Goal: Task Accomplishment & Management: Use online tool/utility

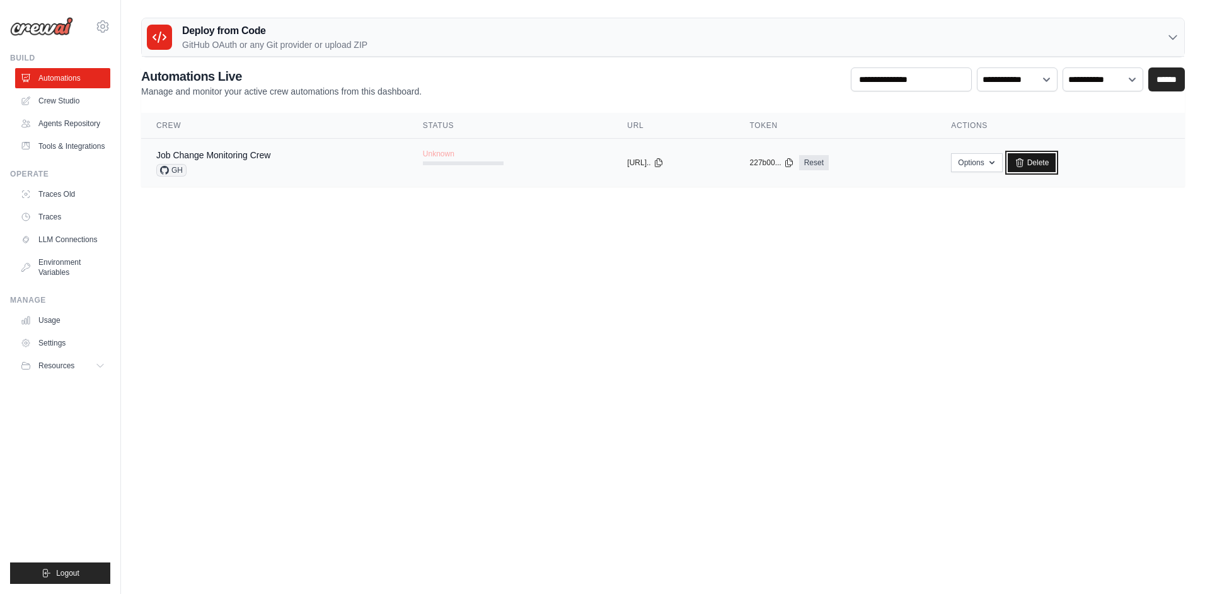
click at [1043, 156] on link "Delete" at bounding box center [1031, 162] width 49 height 19
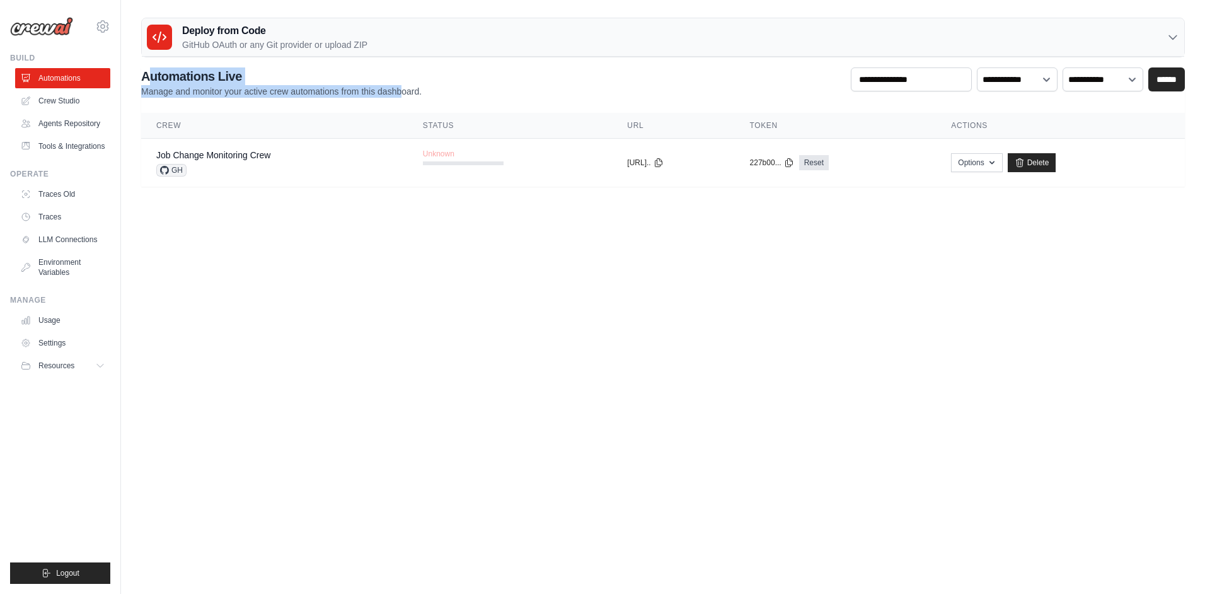
drag, startPoint x: 146, startPoint y: 76, endPoint x: 403, endPoint y: 91, distance: 256.9
click at [403, 91] on div "Automations Live Manage and monitor your active crew automations from this dash…" at bounding box center [281, 82] width 280 height 30
click at [403, 91] on p "Manage and monitor your active crew automations from this dashboard." at bounding box center [281, 91] width 280 height 13
click at [84, 103] on link "Crew Studio" at bounding box center [63, 101] width 95 height 20
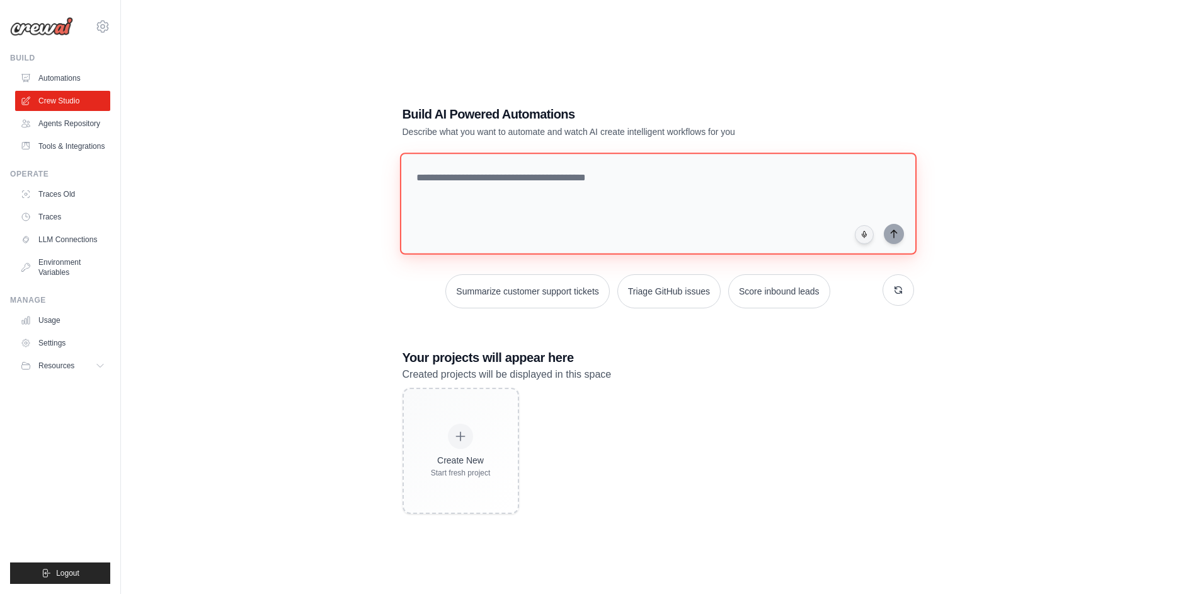
click at [530, 226] on textarea at bounding box center [657, 203] width 517 height 102
click at [566, 215] on textarea at bounding box center [657, 203] width 517 height 102
type textarea "*"
type textarea "**********"
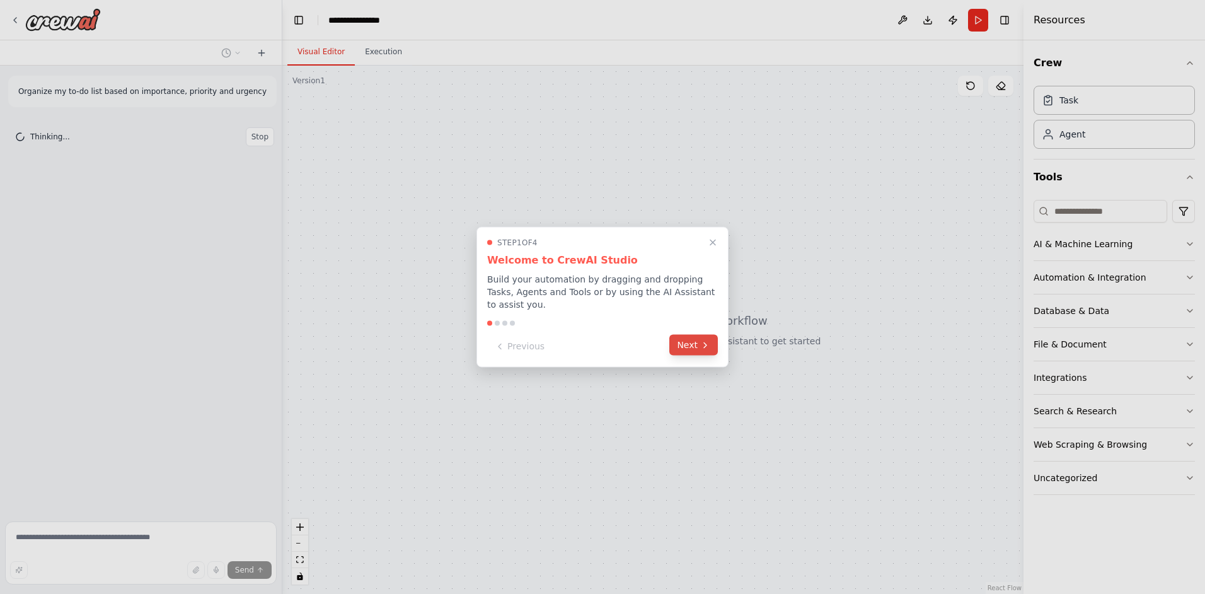
click at [690, 346] on button "Next" at bounding box center [693, 345] width 49 height 21
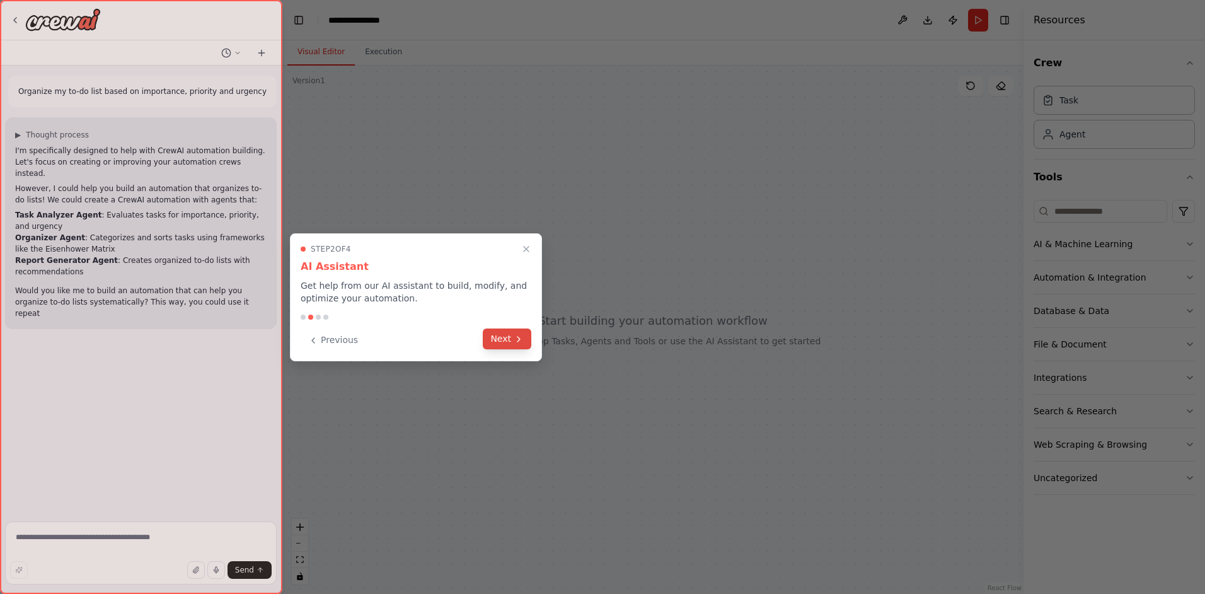
click at [508, 341] on button "Next" at bounding box center [507, 338] width 49 height 21
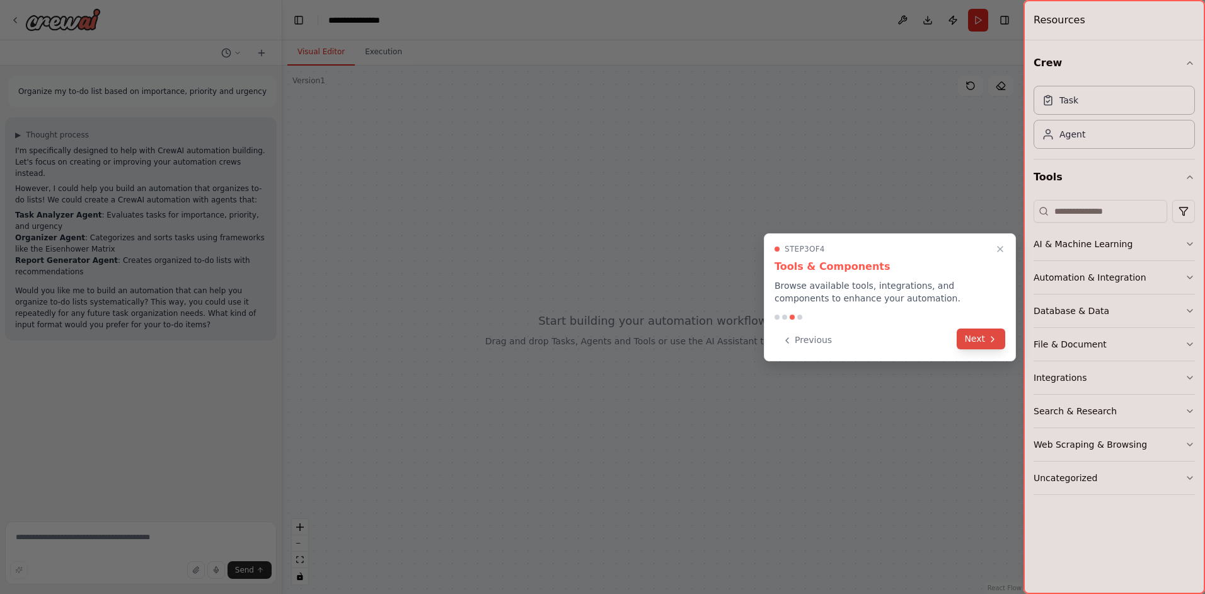
click at [975, 348] on button "Next" at bounding box center [980, 338] width 49 height 21
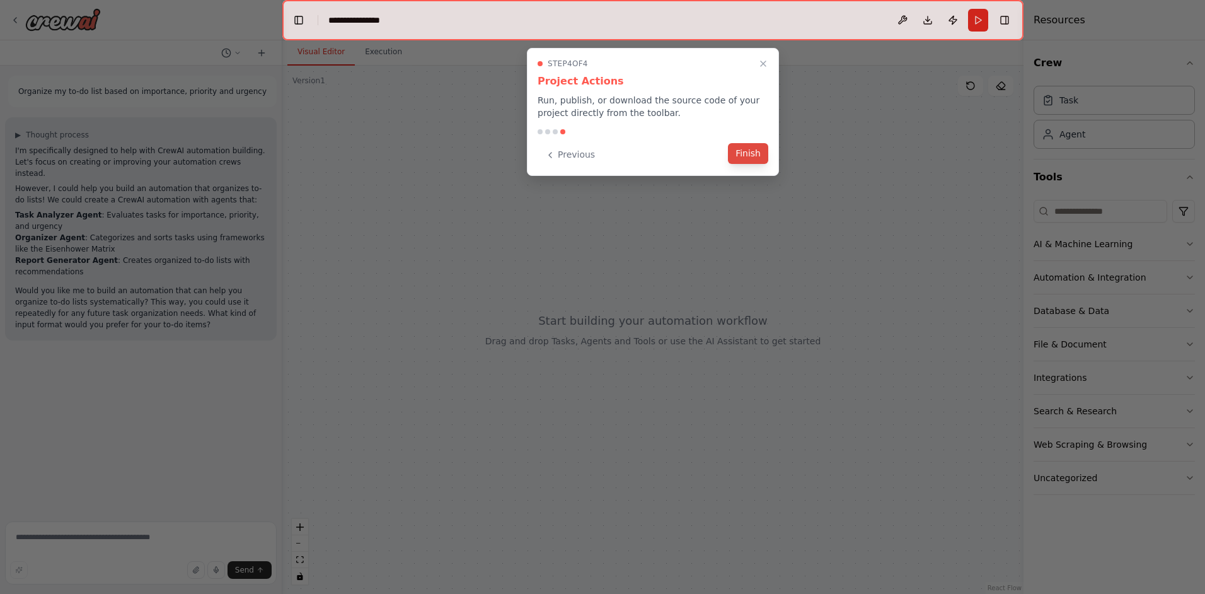
click at [738, 155] on button "Finish" at bounding box center [748, 153] width 40 height 21
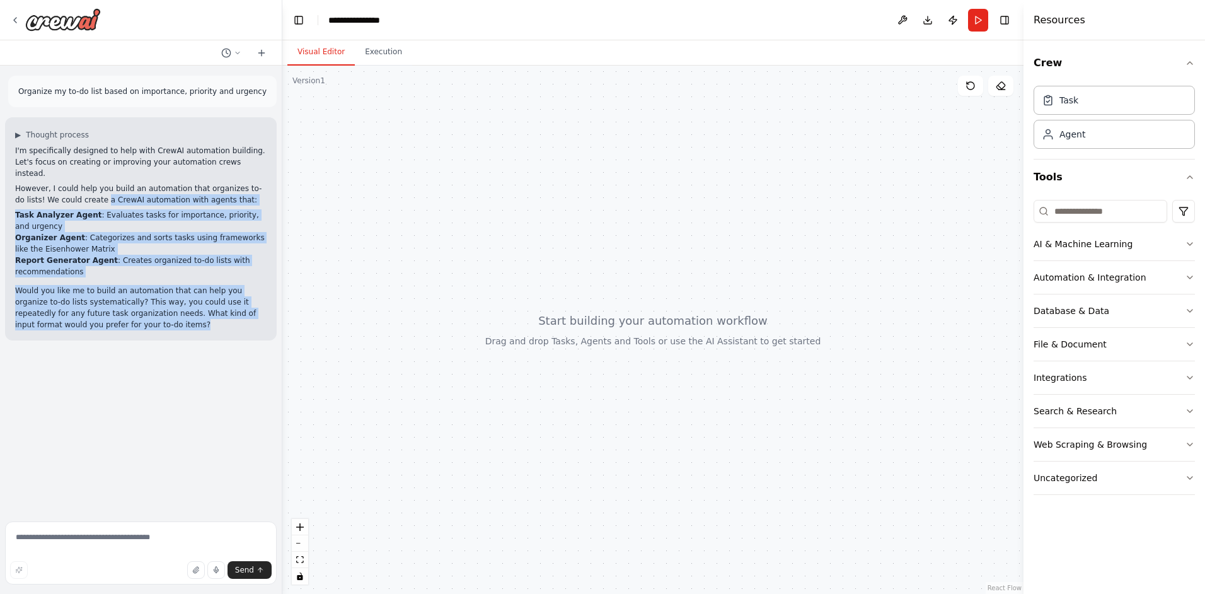
drag, startPoint x: 141, startPoint y: 293, endPoint x: 147, endPoint y: 309, distance: 17.0
click at [147, 309] on div "▶ Thought process I'm specifically designed to help with CrewAI automation buil…" at bounding box center [141, 228] width 272 height 223
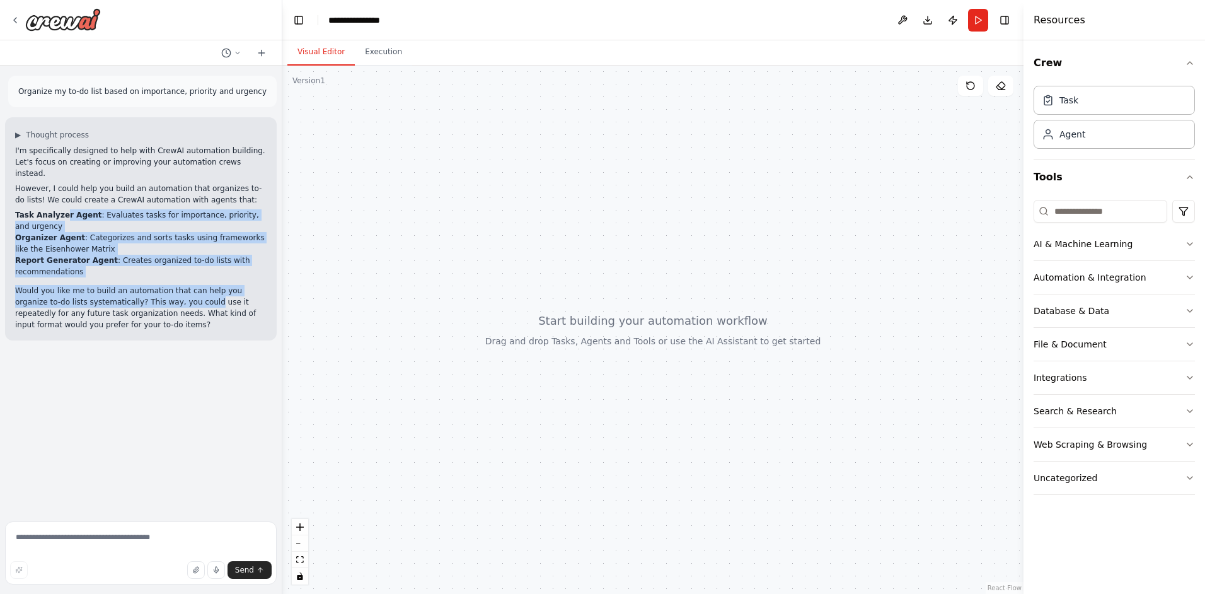
drag, startPoint x: 60, startPoint y: 202, endPoint x: 155, endPoint y: 273, distance: 118.8
click at [155, 273] on div "I'm specifically designed to help with CrewAI automation building. Let's focus …" at bounding box center [140, 237] width 251 height 185
click at [154, 285] on p "Would you like me to build an automation that can help you organize to-do lists…" at bounding box center [140, 307] width 251 height 45
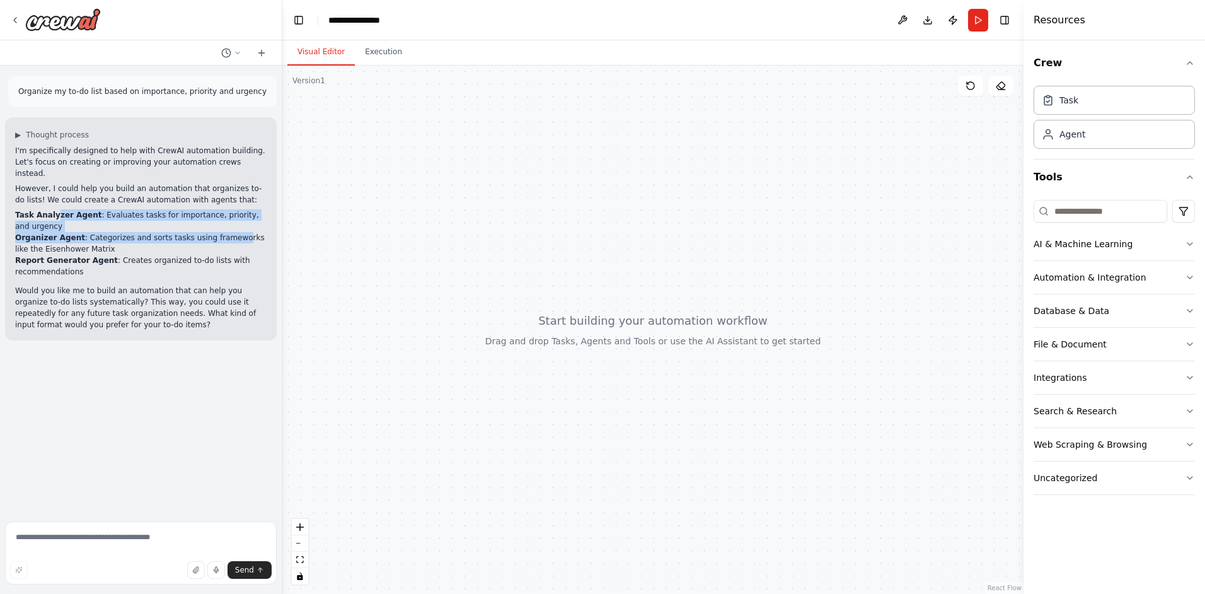
drag, startPoint x: 65, startPoint y: 198, endPoint x: 219, endPoint y: 218, distance: 155.1
click at [219, 218] on ul "Task Analyzer Agent : Evaluates tasks for importance, priority, and urgency Org…" at bounding box center [140, 243] width 251 height 68
click at [219, 232] on li "Organizer Agent : Categorizes and sorts tasks using frameworks like the Eisenho…" at bounding box center [140, 243] width 251 height 23
drag, startPoint x: 88, startPoint y: 194, endPoint x: 231, endPoint y: 218, distance: 144.4
click at [231, 218] on div "I'm specifically designed to help with CrewAI automation building. Let's focus …" at bounding box center [140, 237] width 251 height 185
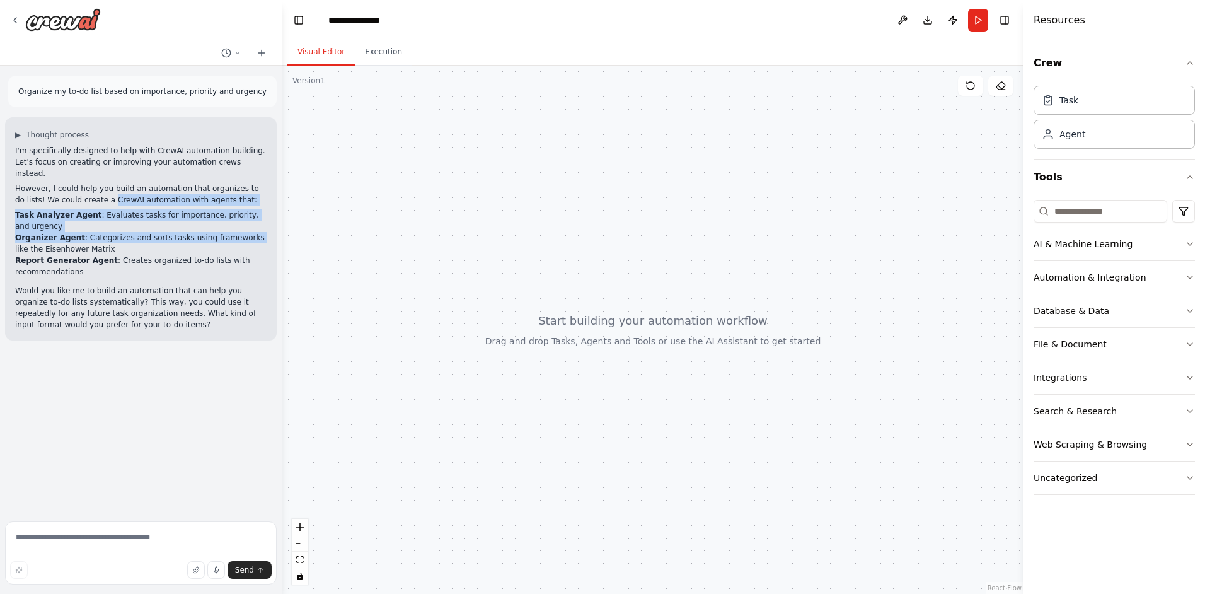
click at [231, 232] on li "Organizer Agent : Categorizes and sorts tasks using frameworks like the Eisenho…" at bounding box center [140, 243] width 251 height 23
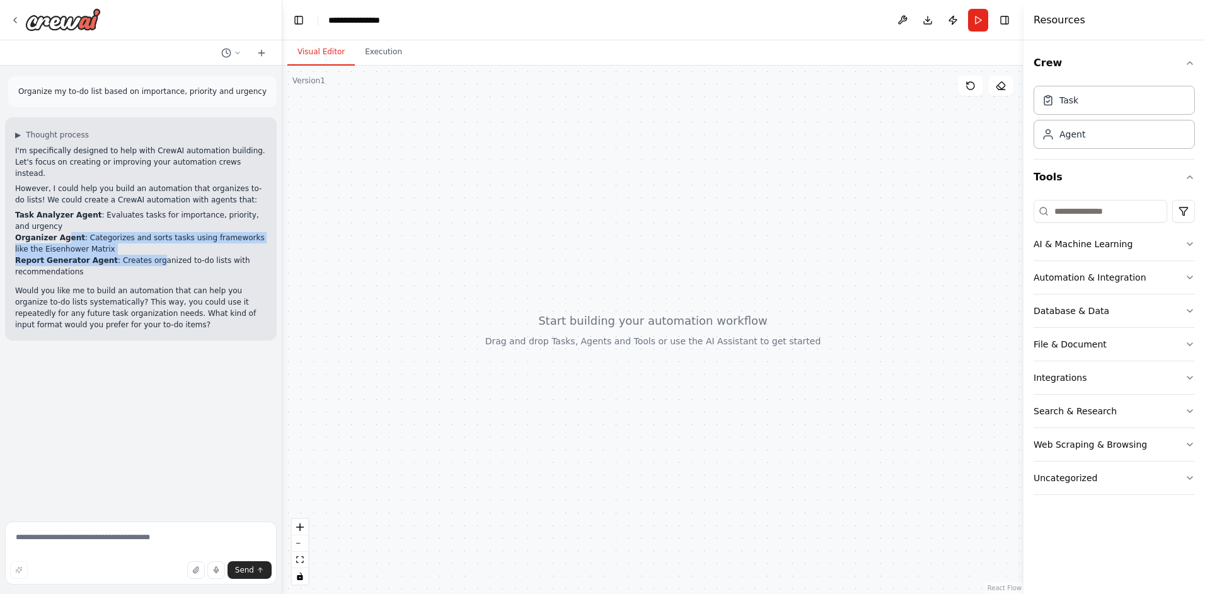
drag, startPoint x: 87, startPoint y: 231, endPoint x: 146, endPoint y: 239, distance: 59.2
click at [146, 239] on ul "Task Analyzer Agent : Evaluates tasks for importance, priority, and urgency Org…" at bounding box center [140, 243] width 251 height 68
click at [146, 255] on li "Report Generator Agent : Creates organized to-do lists with recommendations" at bounding box center [140, 266] width 251 height 23
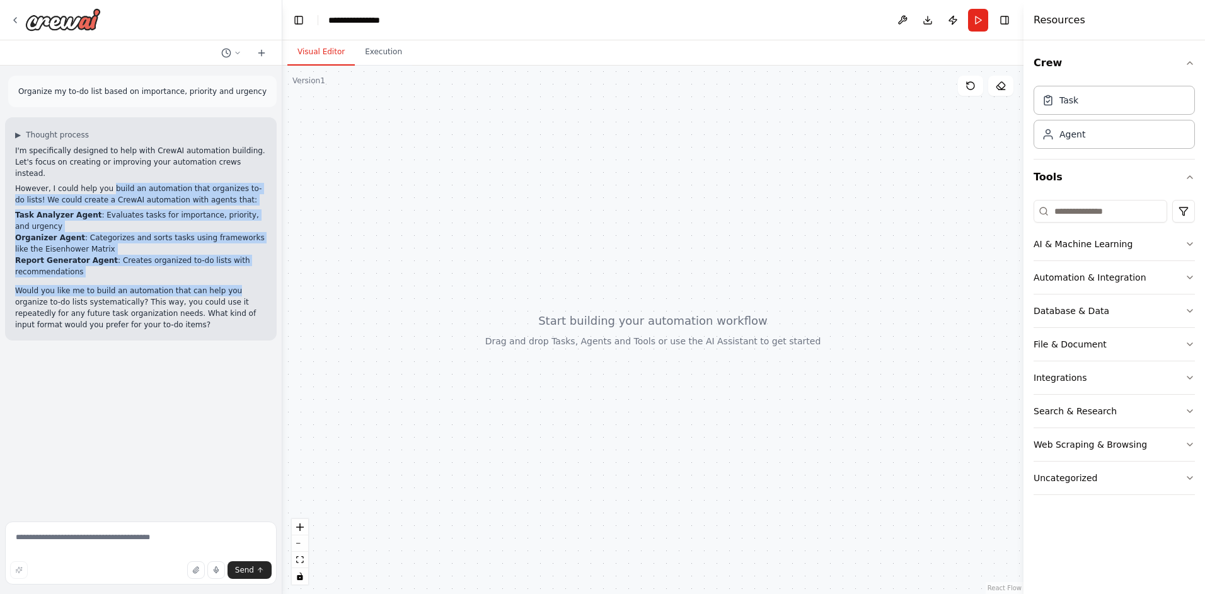
click at [220, 258] on div "I'm specifically designed to help with CrewAI automation building. Let's focus …" at bounding box center [140, 237] width 251 height 185
click at [222, 259] on div "I'm specifically designed to help with CrewAI automation building. Let's focus …" at bounding box center [140, 237] width 251 height 185
click at [204, 258] on div "I'm specifically designed to help with CrewAI automation building. Let's focus …" at bounding box center [140, 237] width 251 height 185
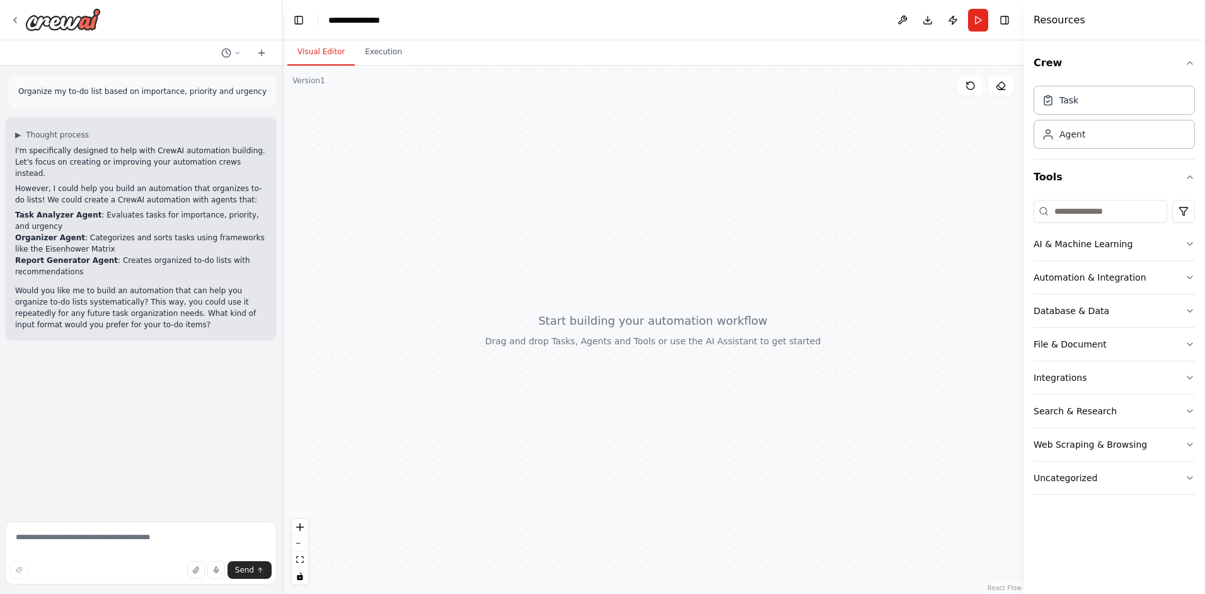
drag, startPoint x: 507, startPoint y: 368, endPoint x: 440, endPoint y: 313, distance: 86.4
click at [436, 314] on div at bounding box center [652, 330] width 741 height 528
drag, startPoint x: 582, startPoint y: 278, endPoint x: 553, endPoint y: 274, distance: 28.6
click at [550, 285] on div at bounding box center [652, 330] width 741 height 528
click at [1082, 257] on button "AI & Machine Learning" at bounding box center [1113, 243] width 161 height 33
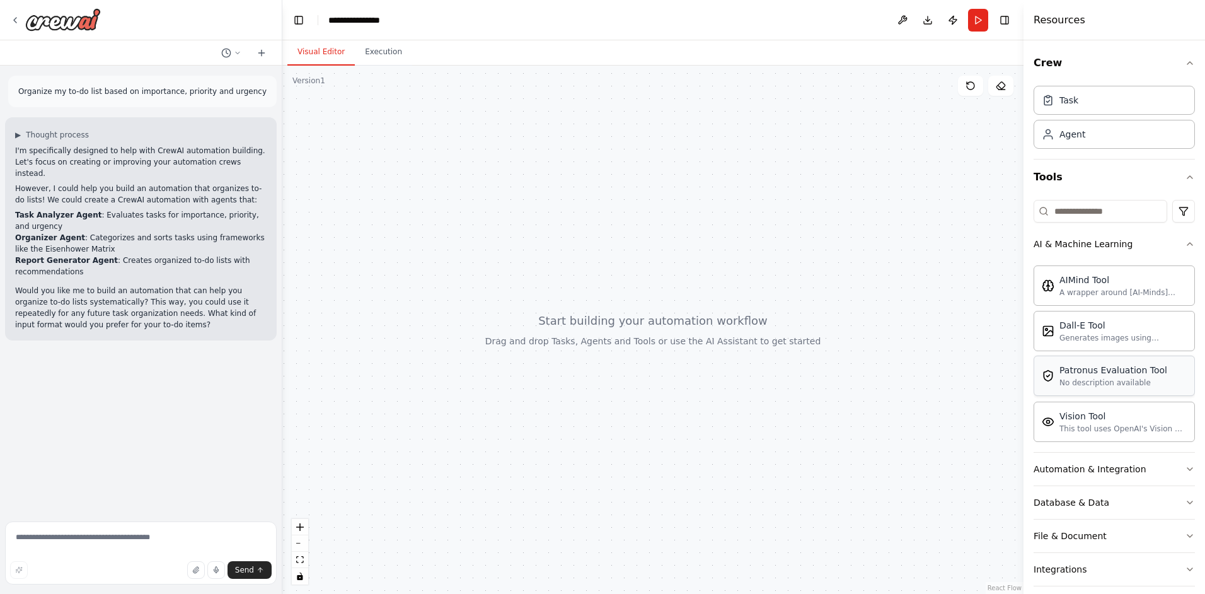
scroll to position [63, 0]
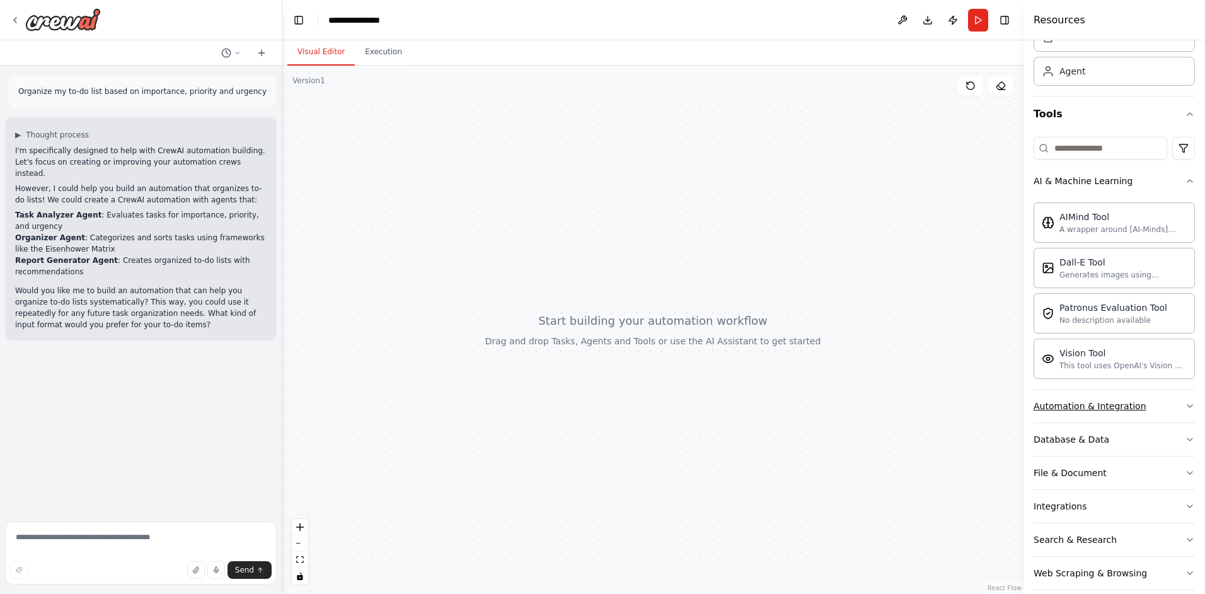
click at [1117, 406] on div "Automation & Integration" at bounding box center [1089, 405] width 113 height 13
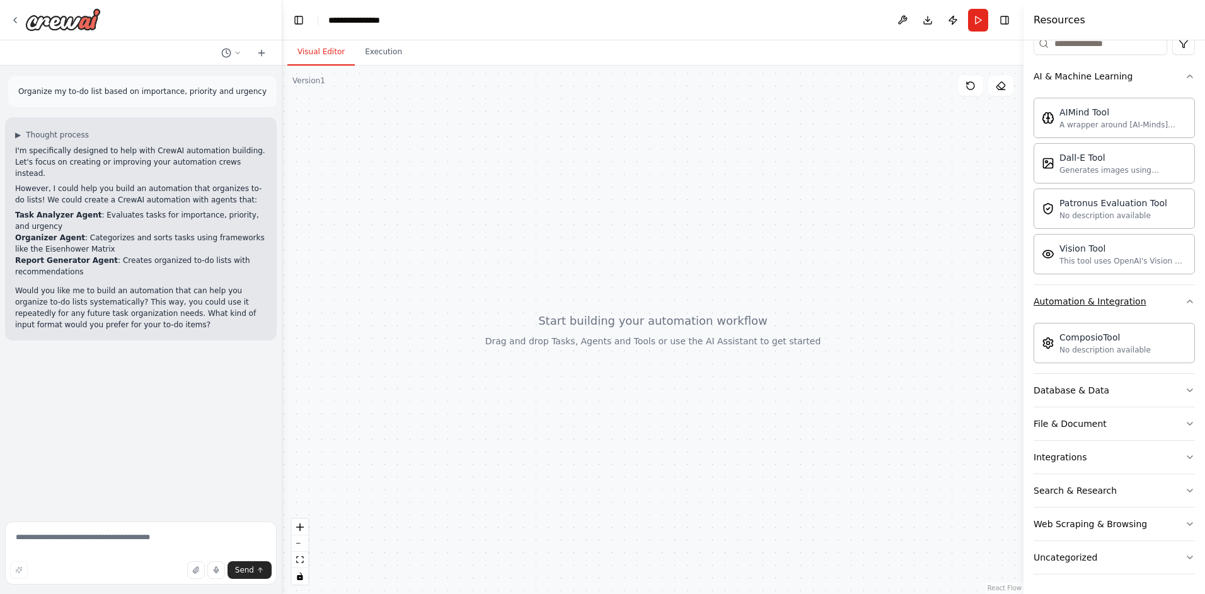
scroll to position [168, 0]
click at [1091, 384] on div "Database & Data" at bounding box center [1071, 389] width 76 height 13
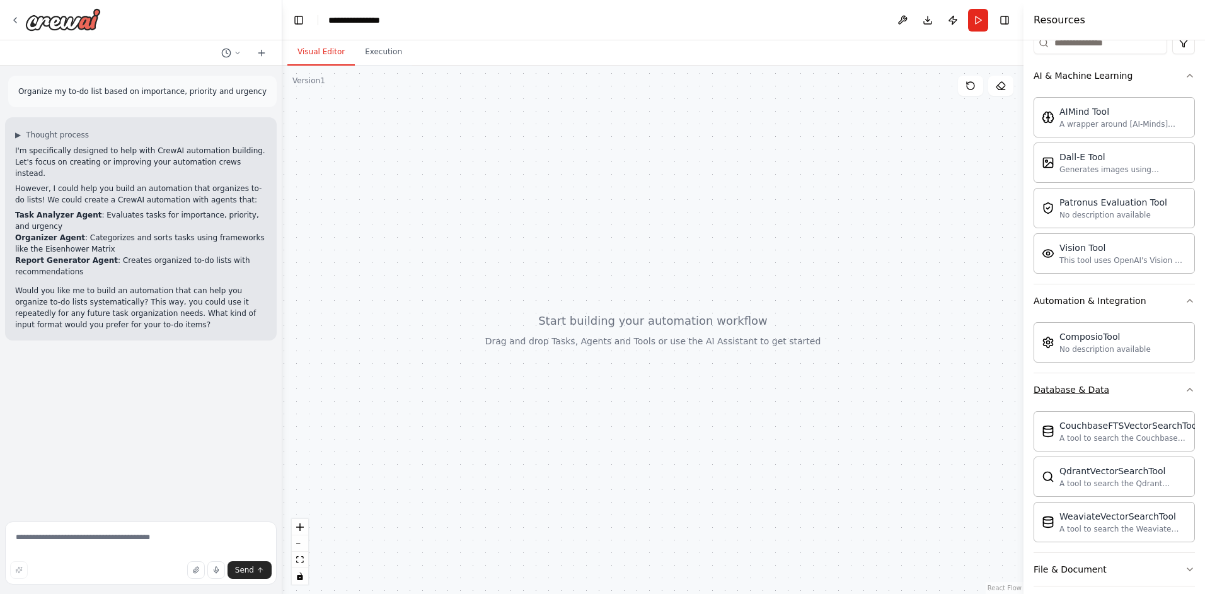
scroll to position [314, 0]
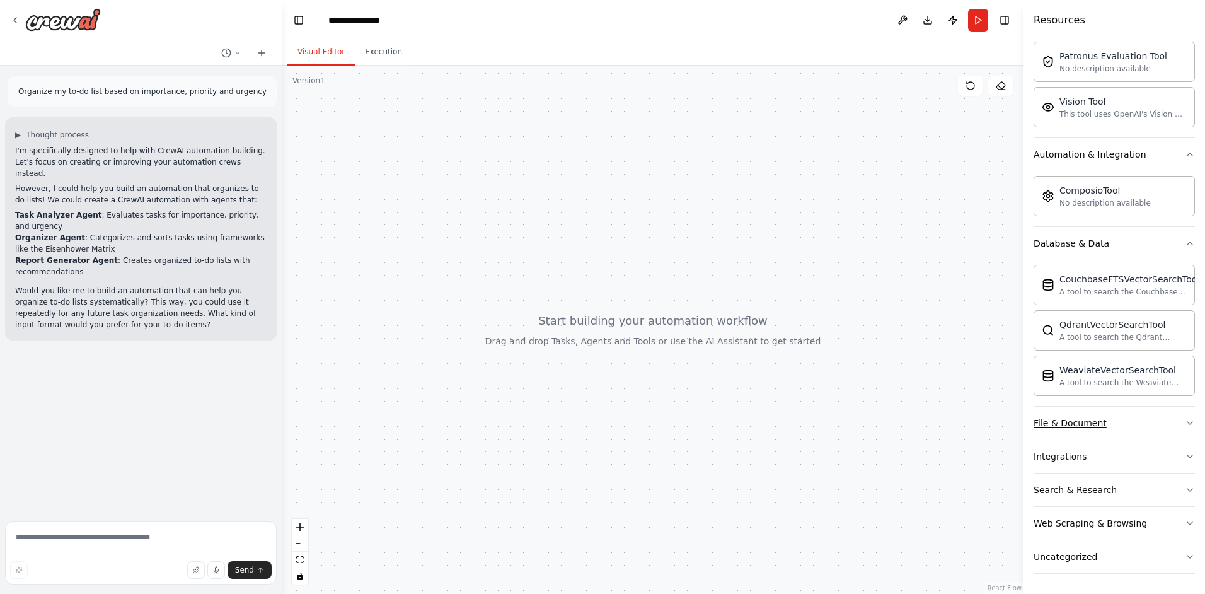
click at [1086, 410] on button "File & Document" at bounding box center [1113, 422] width 161 height 33
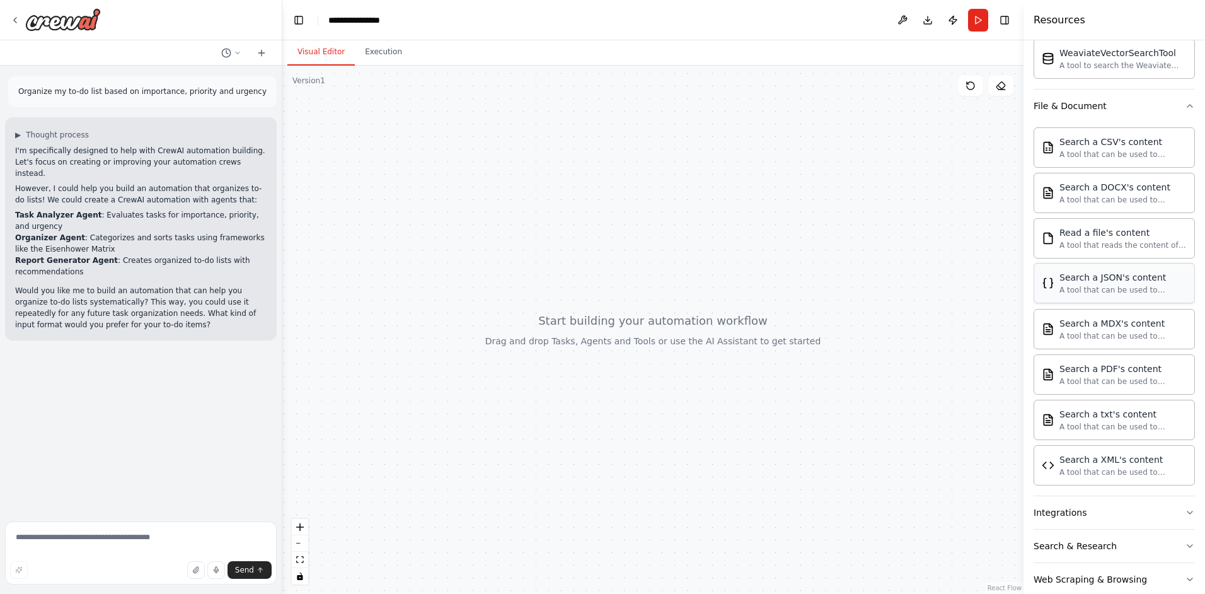
scroll to position [687, 0]
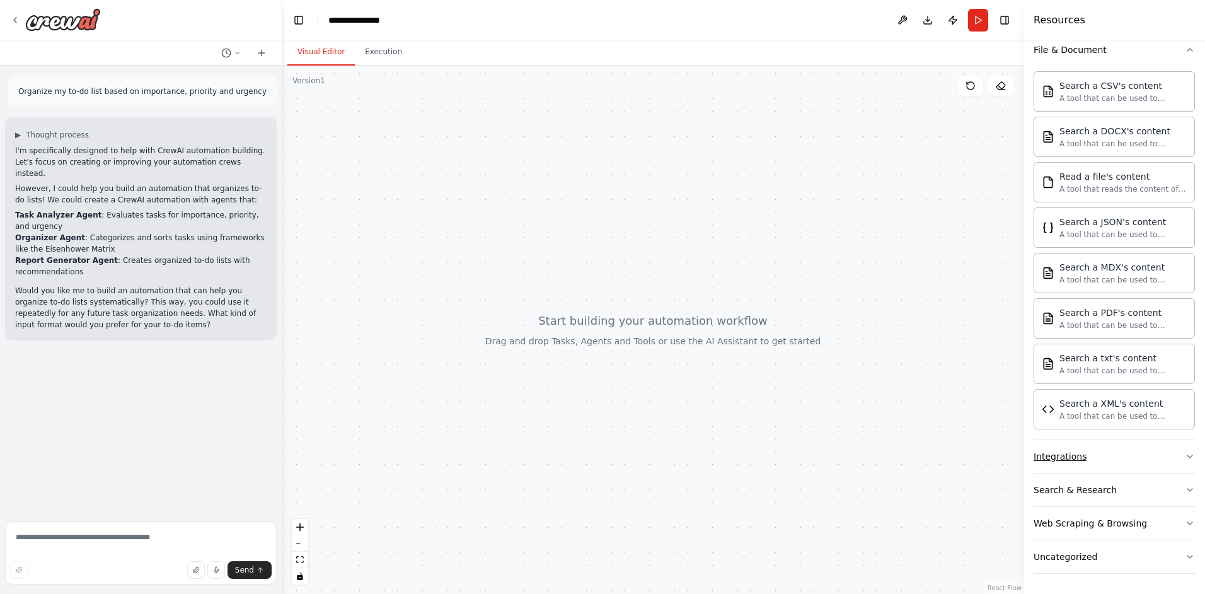
click at [1086, 455] on button "Integrations" at bounding box center [1113, 456] width 161 height 33
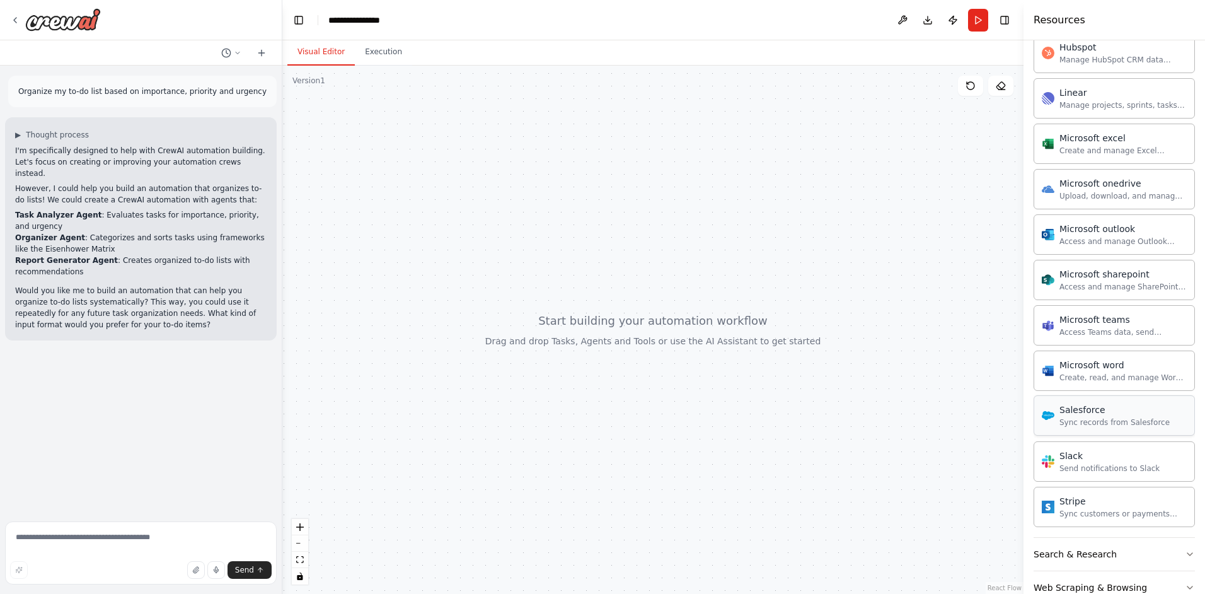
scroll to position [1380, 0]
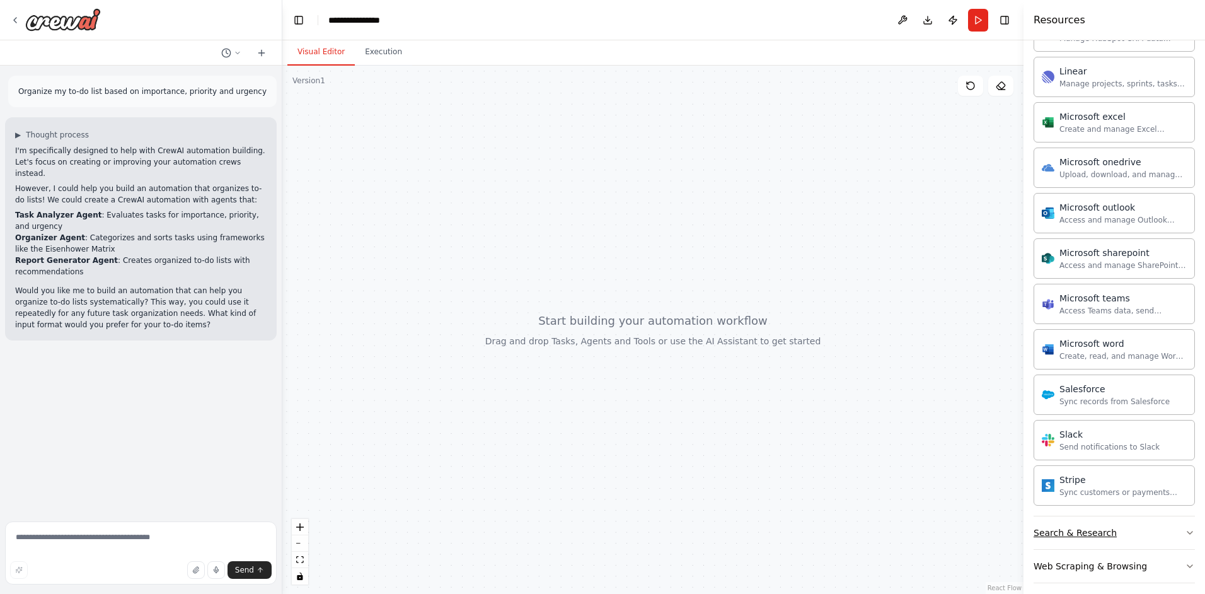
click at [1069, 544] on button "Search & Research" at bounding box center [1113, 532] width 161 height 33
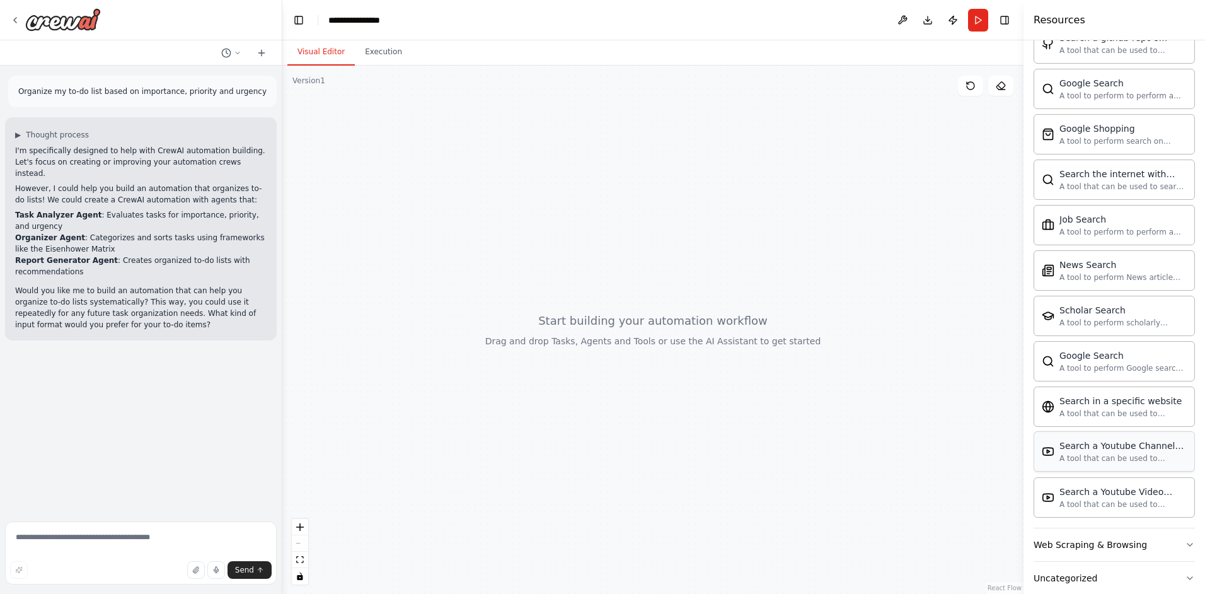
scroll to position [2068, 0]
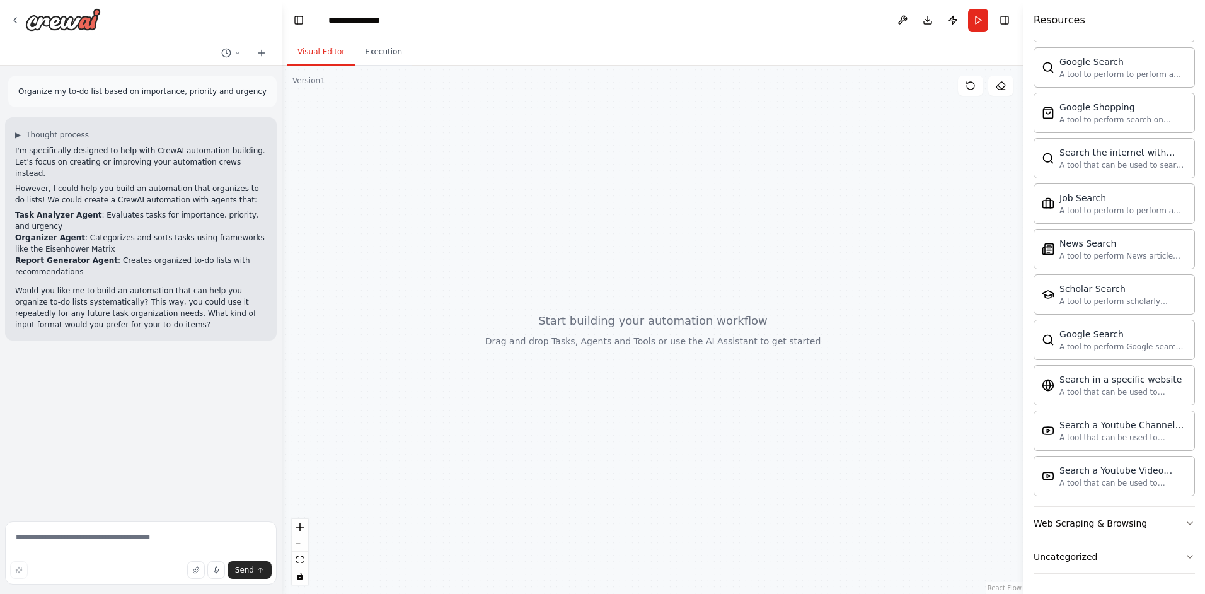
click at [1070, 540] on button "Uncategorized" at bounding box center [1113, 556] width 161 height 33
click at [1069, 523] on div "Web Scraping & Browsing" at bounding box center [1089, 523] width 113 height 13
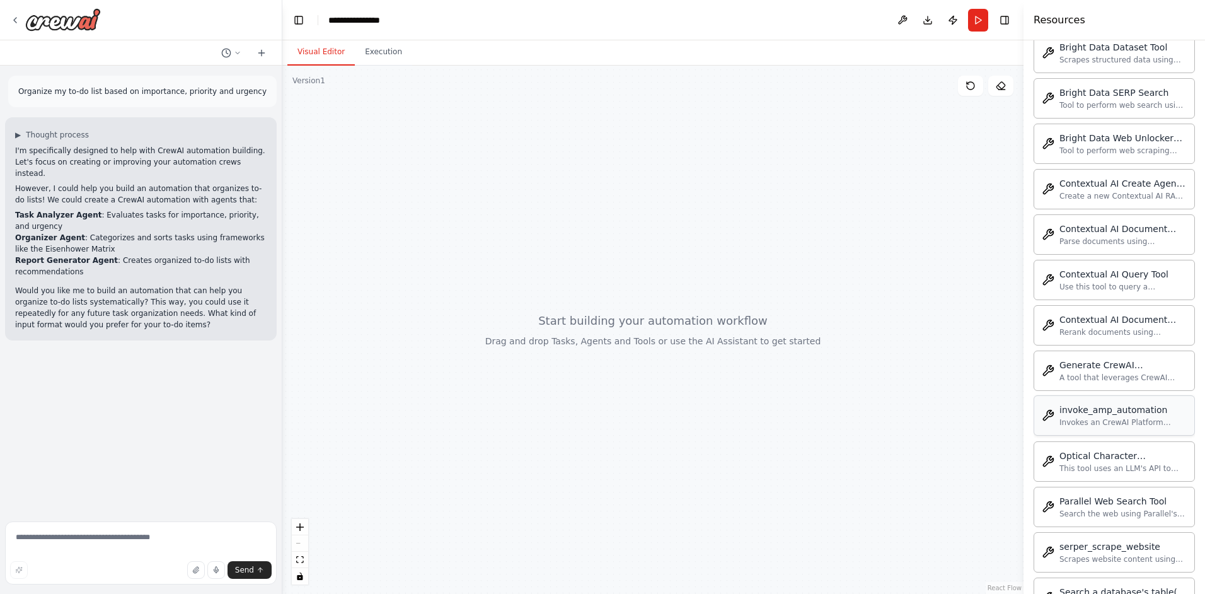
scroll to position [3495, 0]
